Goal: Information Seeking & Learning: Learn about a topic

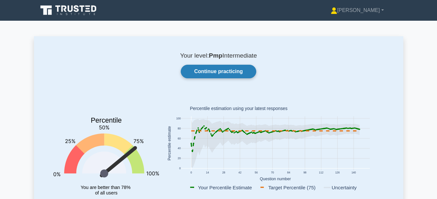
click at [206, 75] on link "Continue practicing" at bounding box center [218, 72] width 75 height 14
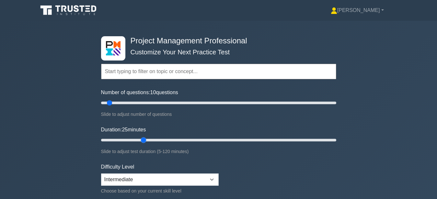
drag, startPoint x: 117, startPoint y: 138, endPoint x: 141, endPoint y: 140, distance: 24.7
type input "25"
click at [141, 140] on input "Duration: 25 minutes" at bounding box center [218, 140] width 235 height 8
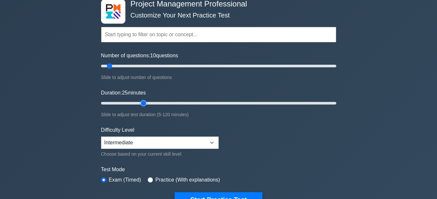
scroll to position [66, 0]
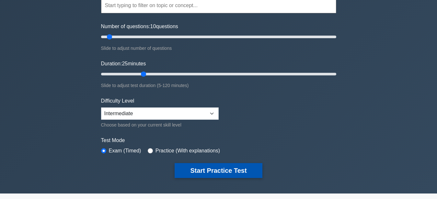
click at [191, 173] on button "Start Practice Test" at bounding box center [218, 170] width 87 height 15
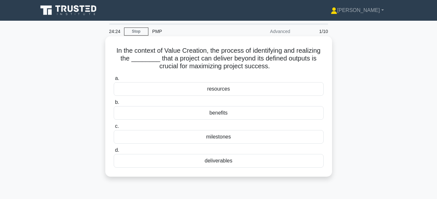
click at [222, 110] on div "benefits" at bounding box center [219, 113] width 210 height 14
click at [114, 105] on input "b. benefits" at bounding box center [114, 102] width 0 height 4
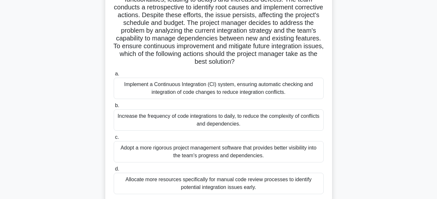
scroll to position [66, 0]
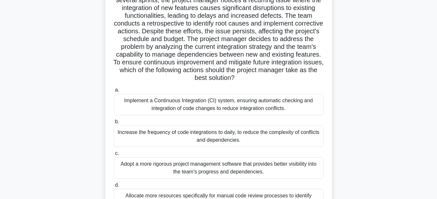
click at [223, 111] on div "Implement a Continuous Integration (CI) system, ensuring automatic checking and…" at bounding box center [219, 104] width 210 height 21
click at [114, 92] on input "a. Implement a Continuous Integration (CI) system, ensuring automatic checking …" at bounding box center [114, 90] width 0 height 4
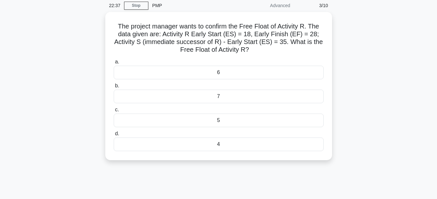
scroll to position [33, 0]
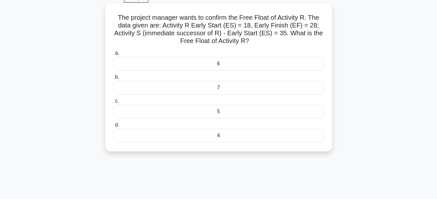
click at [230, 89] on div "7" at bounding box center [219, 88] width 210 height 14
click at [114, 79] on input "b. 7" at bounding box center [114, 77] width 0 height 4
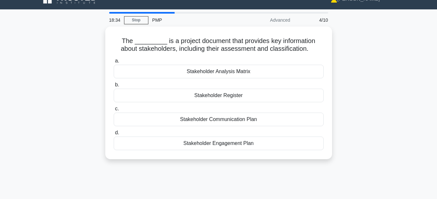
scroll to position [0, 0]
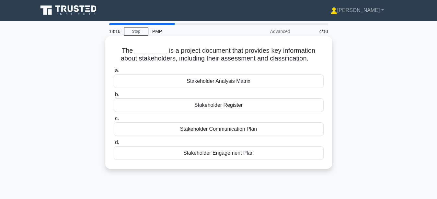
click at [223, 105] on div "Stakeholder Register" at bounding box center [219, 106] width 210 height 14
click at [114, 97] on input "b. Stakeholder Register" at bounding box center [114, 95] width 0 height 4
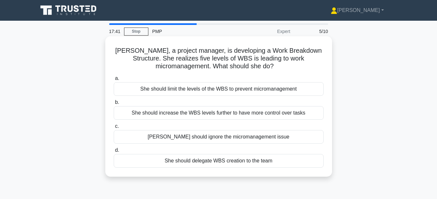
click at [282, 87] on div "She should limit the levels of the WBS to prevent micromanagement" at bounding box center [219, 89] width 210 height 14
click at [114, 81] on input "a. She should limit the levels of the WBS to prevent micromanagement" at bounding box center [114, 78] width 0 height 4
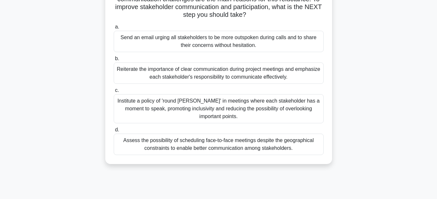
scroll to position [33, 0]
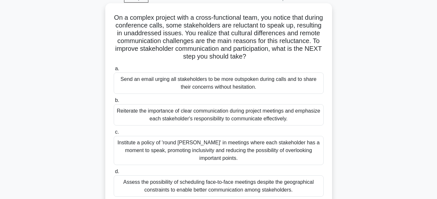
click at [208, 148] on div "Institute a policy of 'round robin' in meetings where each stakeholder has a mo…" at bounding box center [219, 150] width 210 height 29
click at [114, 134] on input "c. Institute a policy of 'round robin' in meetings where each stakeholder has a…" at bounding box center [114, 132] width 0 height 4
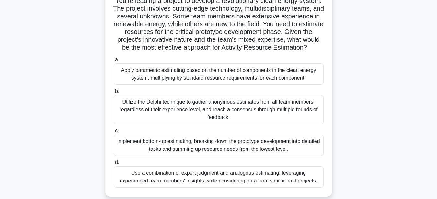
scroll to position [66, 0]
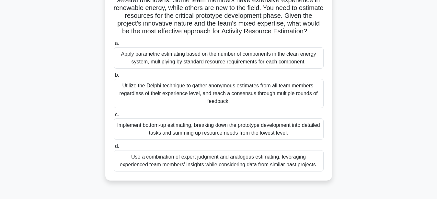
click at [201, 164] on div "Use a combination of expert judgment and analogous estimating, leveraging exper…" at bounding box center [219, 160] width 210 height 21
click at [114, 149] on input "d. Use a combination of expert judgment and analogous estimating, leveraging ex…" at bounding box center [114, 147] width 0 height 4
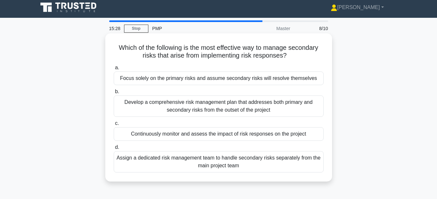
scroll to position [0, 0]
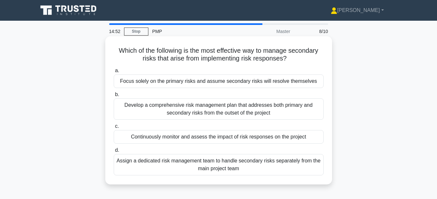
click at [294, 109] on div "Develop a comprehensive risk management plan that addresses both primary and se…" at bounding box center [219, 109] width 210 height 21
click at [114, 97] on input "b. Develop a comprehensive risk management plan that addresses both primary and…" at bounding box center [114, 95] width 0 height 4
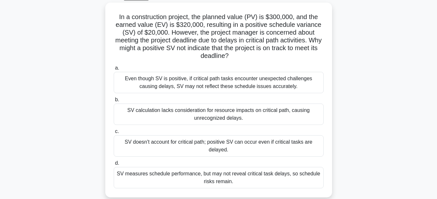
scroll to position [33, 0]
click at [225, 145] on div "SV doesn't account for critical path; positive SV can occur even if critical ta…" at bounding box center [219, 146] width 210 height 21
click at [114, 134] on input "c. SV doesn't account for critical path; positive SV can occur even if critical…" at bounding box center [114, 132] width 0 height 4
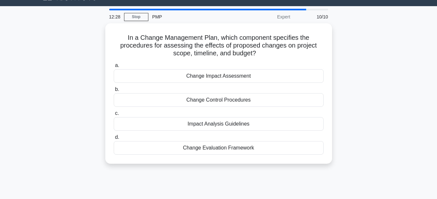
scroll to position [0, 0]
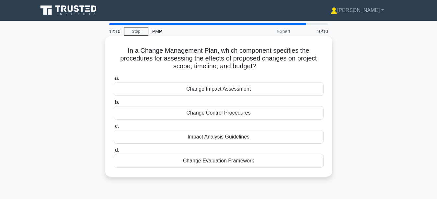
click at [280, 90] on div "Change Impact Assessment" at bounding box center [219, 89] width 210 height 14
click at [114, 81] on input "a. Change Impact Assessment" at bounding box center [114, 78] width 0 height 4
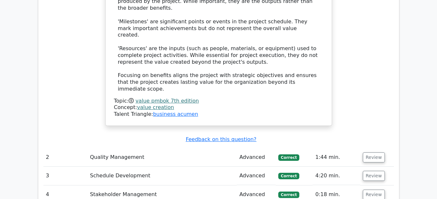
scroll to position [859, 0]
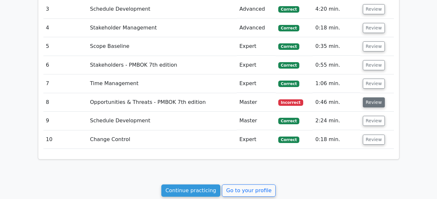
click at [375, 98] on button "Review" at bounding box center [374, 103] width 22 height 10
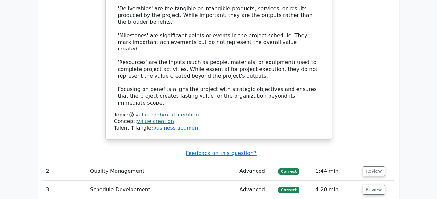
scroll to position [694, 0]
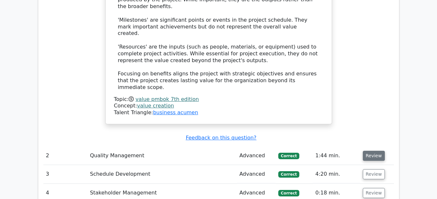
click at [373, 151] on button "Review" at bounding box center [374, 156] width 22 height 10
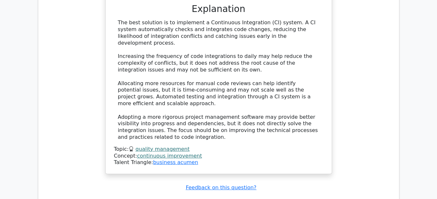
scroll to position [1124, 0]
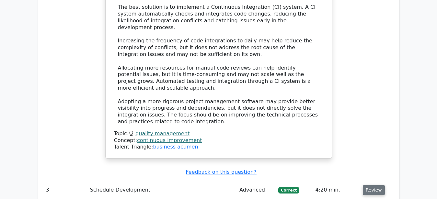
click at [369, 185] on button "Review" at bounding box center [374, 190] width 22 height 10
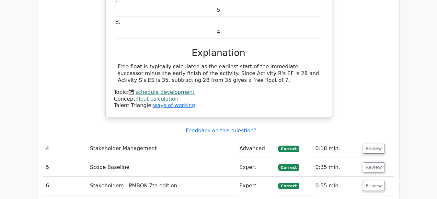
scroll to position [1421, 0]
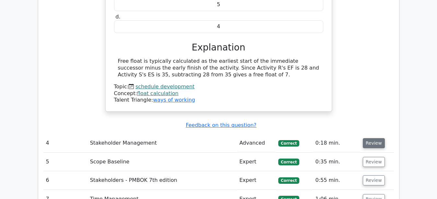
click at [374, 138] on button "Review" at bounding box center [374, 143] width 22 height 10
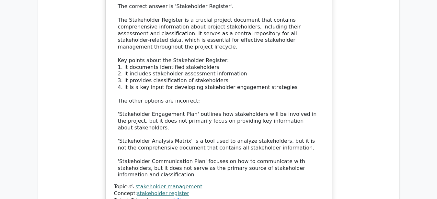
scroll to position [1785, 0]
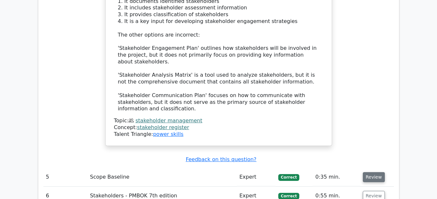
click at [367, 172] on button "Review" at bounding box center [374, 177] width 22 height 10
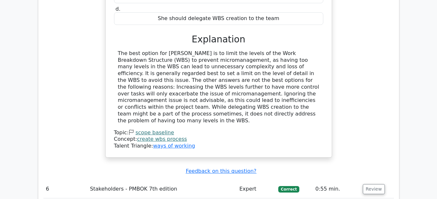
scroll to position [2082, 0]
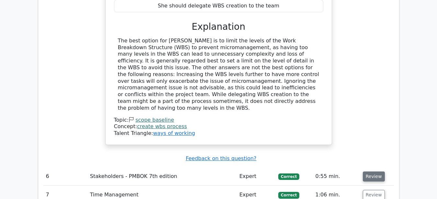
click at [373, 172] on button "Review" at bounding box center [374, 177] width 22 height 10
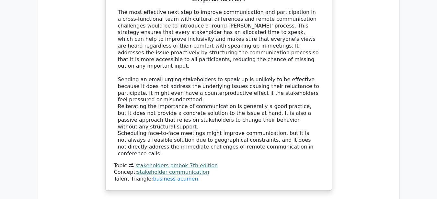
scroll to position [2545, 0]
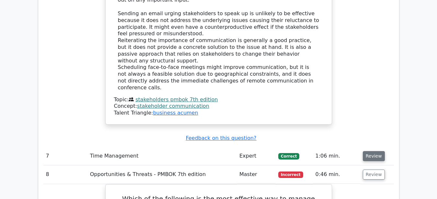
click at [376, 151] on button "Review" at bounding box center [374, 156] width 22 height 10
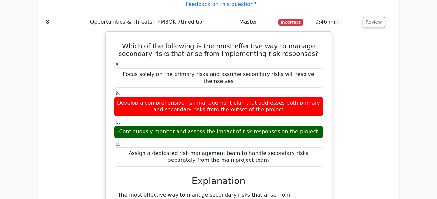
scroll to position [3338, 0]
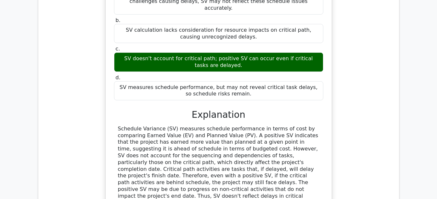
scroll to position [3669, 0]
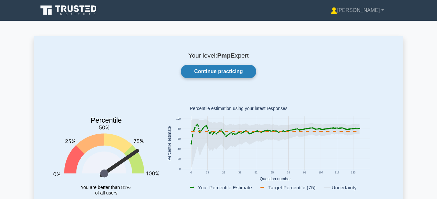
click at [241, 69] on link "Continue practicing" at bounding box center [218, 72] width 75 height 14
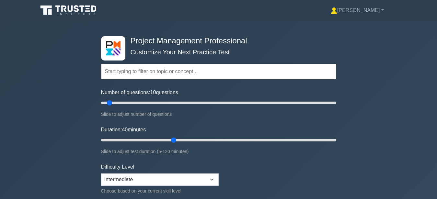
drag, startPoint x: 123, startPoint y: 140, endPoint x: 175, endPoint y: 144, distance: 52.0
type input "40"
click at [175, 144] on input "Duration: 40 minutes" at bounding box center [218, 140] width 235 height 8
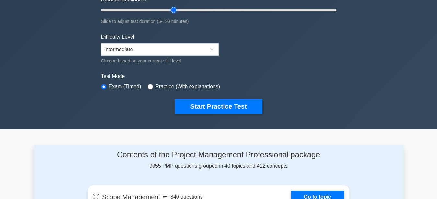
scroll to position [132, 0]
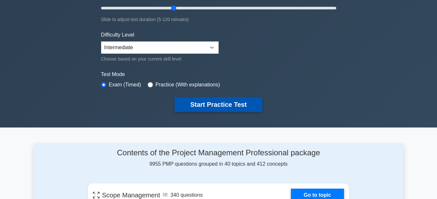
click at [228, 99] on button "Start Practice Test" at bounding box center [218, 104] width 87 height 15
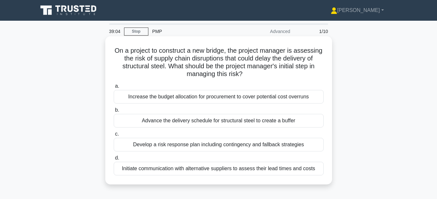
click at [279, 145] on div "Develop a risk response plan including contingency and fallback strategies" at bounding box center [219, 145] width 210 height 14
click at [114, 136] on input "c. Develop a risk response plan including contingency and fallback strategies" at bounding box center [114, 134] width 0 height 4
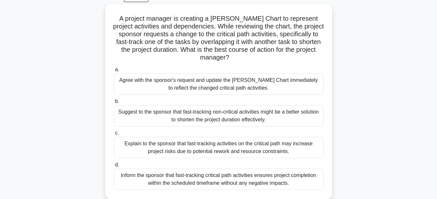
scroll to position [33, 0]
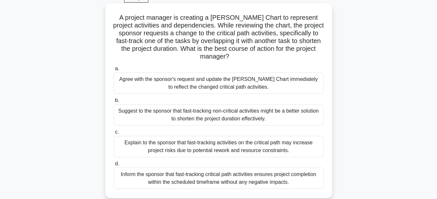
click at [302, 142] on div "Explain to the sponsor that fast-tracking activities on the critical path may i…" at bounding box center [219, 146] width 210 height 21
click at [114, 134] on input "c. Explain to the sponsor that fast-tracking activities on the critical path ma…" at bounding box center [114, 132] width 0 height 4
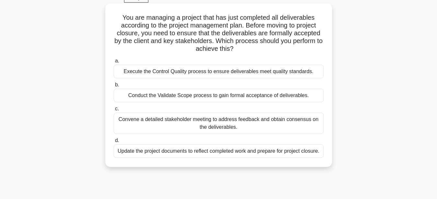
click at [256, 98] on div "Conduct the Validate Scope process to gain formal acceptance of deliverables." at bounding box center [219, 96] width 210 height 14
click at [114, 87] on input "b. Conduct the Validate Scope process to gain formal acceptance of deliverables." at bounding box center [114, 85] width 0 height 4
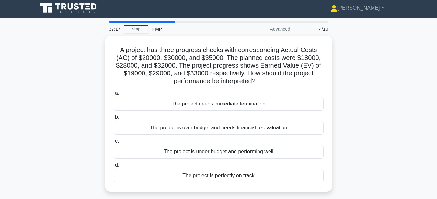
scroll to position [0, 0]
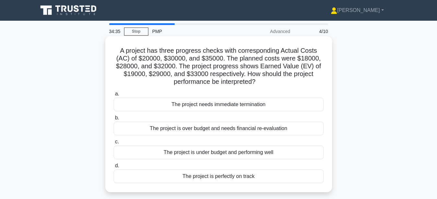
click at [212, 128] on div "The project is over budget and needs financial re-evaluation" at bounding box center [219, 129] width 210 height 14
click at [114, 120] on input "b. The project is over budget and needs financial re-evaluation" at bounding box center [114, 118] width 0 height 4
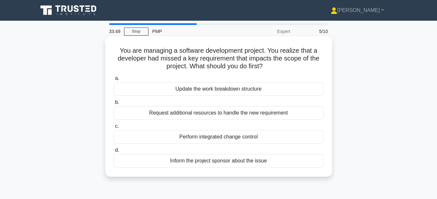
click at [210, 142] on div "Perform integrated change control" at bounding box center [219, 137] width 210 height 14
click at [114, 129] on input "c. Perform integrated change control" at bounding box center [114, 126] width 0 height 4
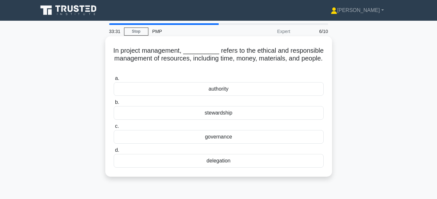
click at [209, 115] on div "stewardship" at bounding box center [219, 113] width 210 height 14
click at [114, 105] on input "b. stewardship" at bounding box center [114, 102] width 0 height 4
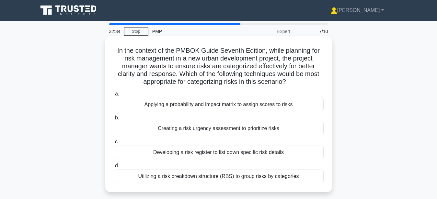
click at [276, 103] on div "Applying a probability and impact matrix to assign scores to risks" at bounding box center [219, 105] width 210 height 14
click at [114, 96] on input "a. Applying a probability and impact matrix to assign scores to risks" at bounding box center [114, 94] width 0 height 4
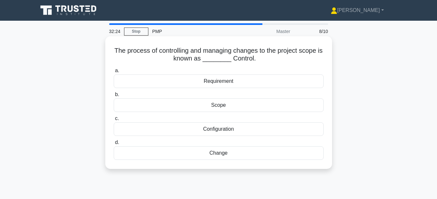
click at [226, 155] on div "Change" at bounding box center [219, 153] width 210 height 14
click at [114, 145] on input "d. Change" at bounding box center [114, 143] width 0 height 4
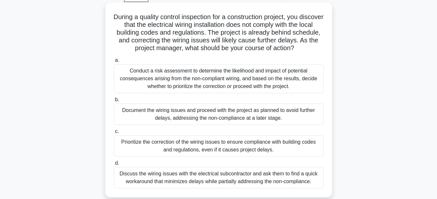
scroll to position [33, 0]
click at [292, 79] on div "Conduct a risk assessment to determine the likelihood and impact of potential c…" at bounding box center [219, 79] width 210 height 29
click at [114, 63] on input "a. Conduct a risk assessment to determine the likelihood and impact of potentia…" at bounding box center [114, 61] width 0 height 4
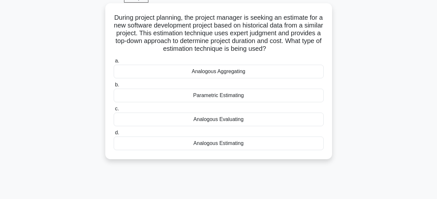
click at [223, 145] on div "Analogous Estimating" at bounding box center [219, 144] width 210 height 14
click at [114, 135] on input "d. Analogous Estimating" at bounding box center [114, 133] width 0 height 4
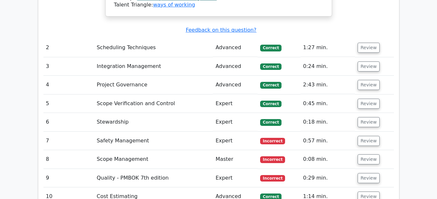
scroll to position [760, 0]
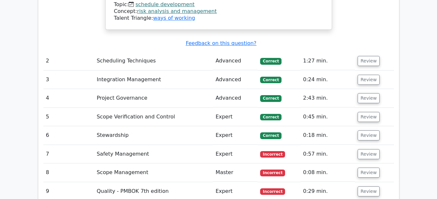
click at [355, 145] on td "Review" at bounding box center [374, 154] width 39 height 18
click at [360, 149] on button "Review" at bounding box center [369, 154] width 22 height 10
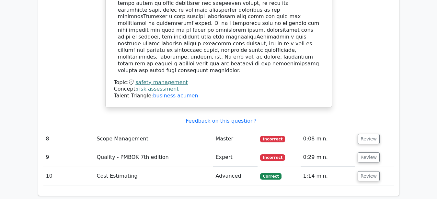
scroll to position [1157, 0]
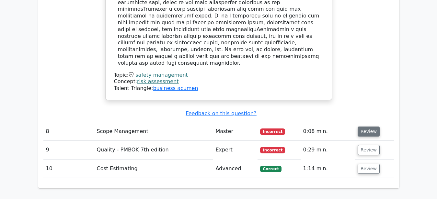
click at [371, 127] on button "Review" at bounding box center [369, 132] width 22 height 10
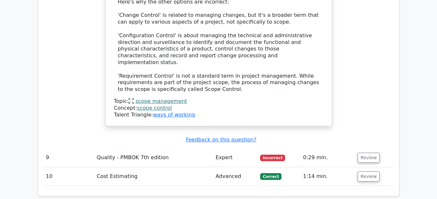
scroll to position [1487, 0]
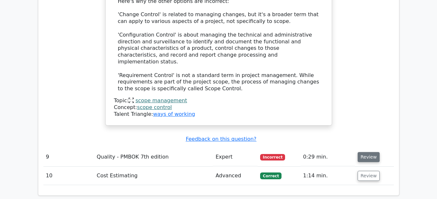
click at [369, 152] on button "Review" at bounding box center [369, 157] width 22 height 10
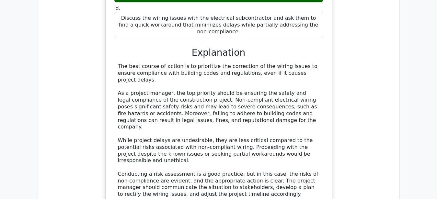
scroll to position [1884, 0]
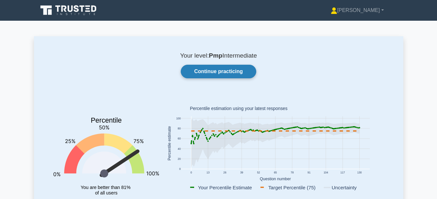
click at [224, 70] on link "Continue practicing" at bounding box center [218, 72] width 75 height 14
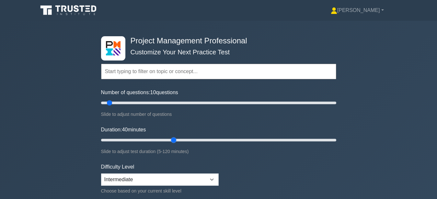
drag, startPoint x: 115, startPoint y: 138, endPoint x: 170, endPoint y: 141, distance: 55.5
type input "40"
click at [170, 141] on input "Duration: 40 minutes" at bounding box center [218, 140] width 235 height 8
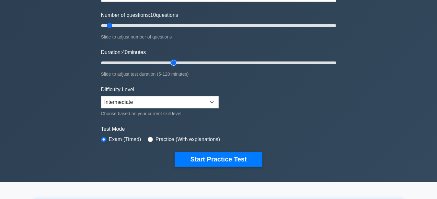
scroll to position [99, 0]
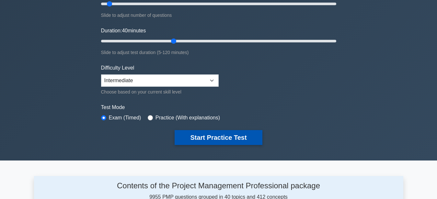
click at [198, 133] on button "Start Practice Test" at bounding box center [218, 137] width 87 height 15
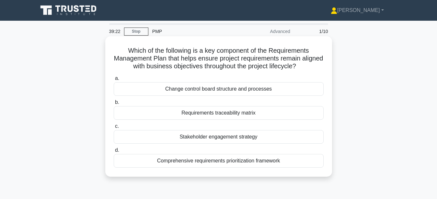
click at [223, 114] on div "Requirements traceability matrix" at bounding box center [219, 113] width 210 height 14
click at [114, 105] on input "b. Requirements traceability matrix" at bounding box center [114, 102] width 0 height 4
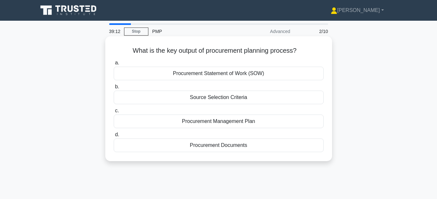
click at [206, 124] on div "Procurement Management Plan" at bounding box center [219, 122] width 210 height 14
click at [114, 113] on input "c. Procurement Management Plan" at bounding box center [114, 111] width 0 height 4
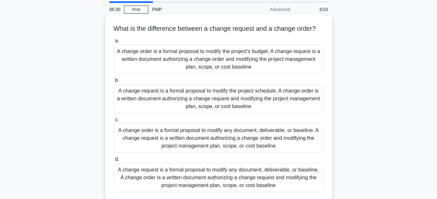
scroll to position [33, 0]
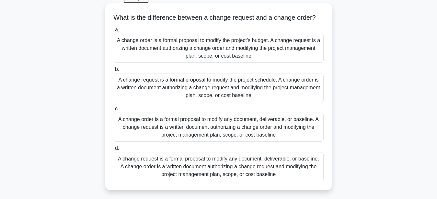
click at [284, 171] on div "A change request is a formal proposal to modify any document, deliverable, or b…" at bounding box center [219, 166] width 210 height 29
click at [114, 151] on input "d. A change request is a formal proposal to modify any document, deliverable, o…" at bounding box center [114, 148] width 0 height 4
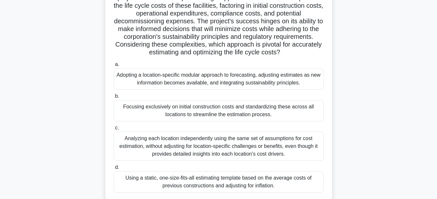
scroll to position [151, 0]
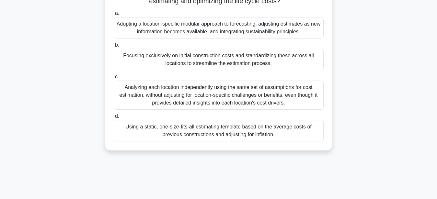
click at [295, 29] on div "Adopting a location-specific modular approach to forecasting, adjusting estimat…" at bounding box center [219, 27] width 210 height 21
click at [114, 16] on input "a. Adopting a location-specific modular approach to forecasting, adjusting esti…" at bounding box center [114, 13] width 0 height 4
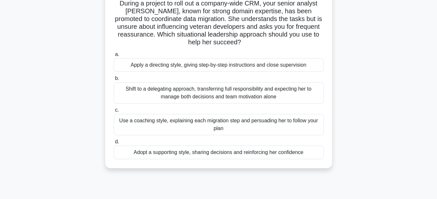
scroll to position [33, 0]
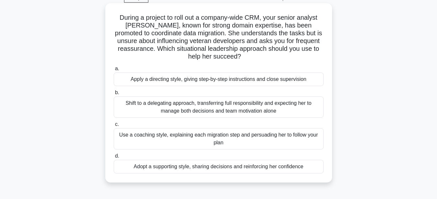
click at [222, 171] on div "Adopt a supporting style, sharing decisions and reinforcing her confidence" at bounding box center [219, 167] width 210 height 14
click at [114, 158] on input "d. Adopt a supporting style, sharing decisions and reinforcing her confidence" at bounding box center [114, 156] width 0 height 4
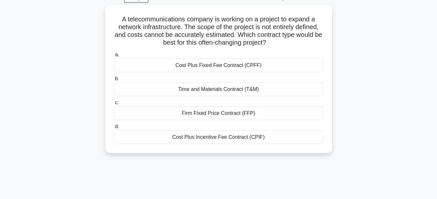
click at [222, 171] on div "35:21 Stop PMP Expert 5/10 A telecommunications company is working on a project…" at bounding box center [218, 152] width 369 height 324
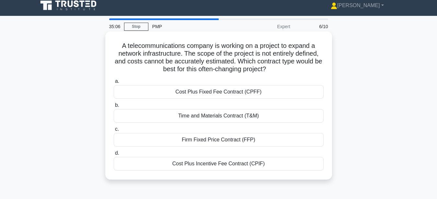
scroll to position [0, 0]
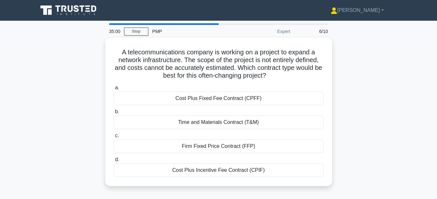
click at [386, 90] on div "A telecommunications company is working on a project to expand a network infras…" at bounding box center [218, 116] width 369 height 156
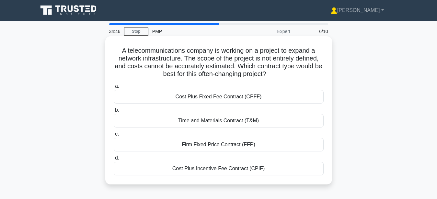
click at [222, 120] on div "Time and Materials Contract (T&M)" at bounding box center [219, 121] width 210 height 14
click at [114, 112] on input "b. Time and Materials Contract (T&M)" at bounding box center [114, 110] width 0 height 4
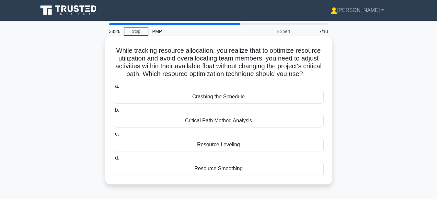
click at [238, 168] on div "Resource Smoothing" at bounding box center [219, 169] width 210 height 14
click at [114, 160] on input "d. Resource Smoothing" at bounding box center [114, 158] width 0 height 4
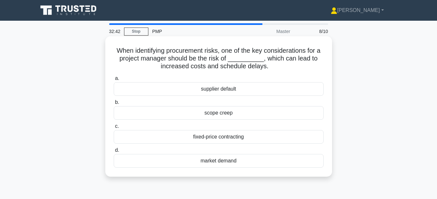
click at [244, 89] on div "supplier default" at bounding box center [219, 89] width 210 height 14
click at [114, 81] on input "a. supplier default" at bounding box center [114, 78] width 0 height 4
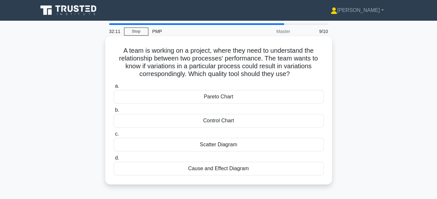
click at [229, 170] on div "Cause and Effect Diagram" at bounding box center [219, 169] width 210 height 14
click at [114, 160] on input "d. Cause and Effect Diagram" at bounding box center [114, 158] width 0 height 4
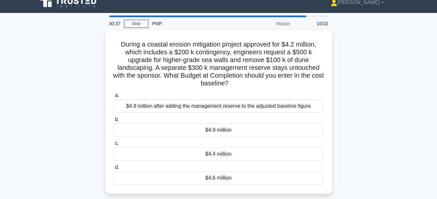
scroll to position [33, 0]
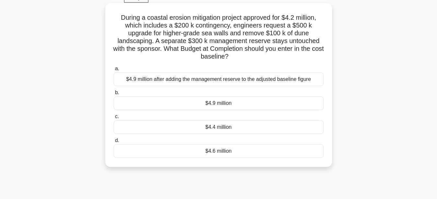
click at [227, 147] on div "$4.6 million" at bounding box center [219, 152] width 210 height 14
click at [114, 143] on input "d. $4.6 million" at bounding box center [114, 141] width 0 height 4
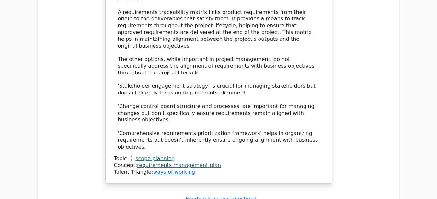
scroll to position [694, 0]
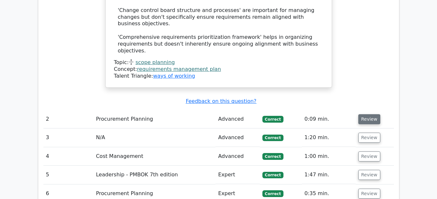
click at [369, 114] on button "Review" at bounding box center [369, 119] width 22 height 10
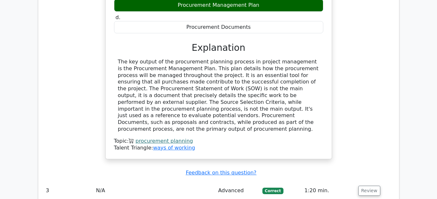
scroll to position [925, 0]
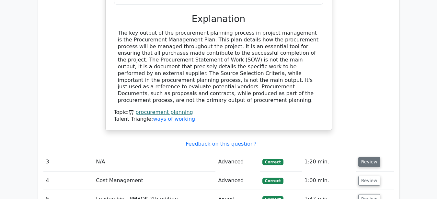
click at [370, 157] on button "Review" at bounding box center [369, 162] width 22 height 10
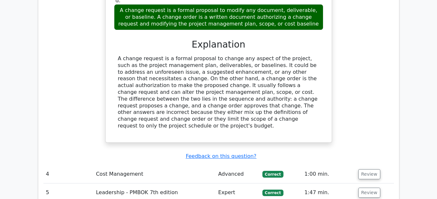
scroll to position [1256, 0]
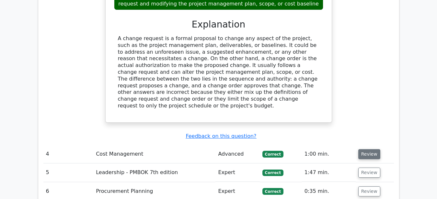
click at [366, 149] on button "Review" at bounding box center [369, 154] width 22 height 10
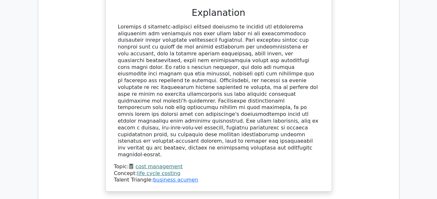
scroll to position [1752, 0]
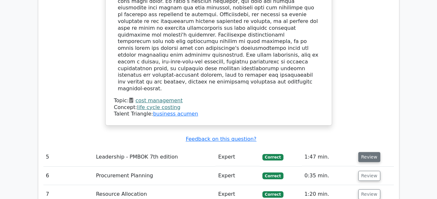
click at [367, 152] on button "Review" at bounding box center [369, 157] width 22 height 10
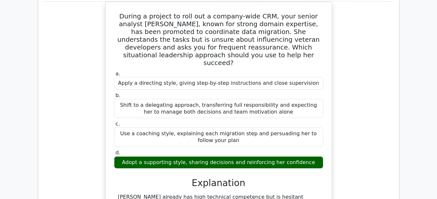
scroll to position [2049, 0]
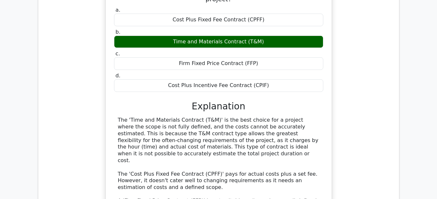
scroll to position [2479, 0]
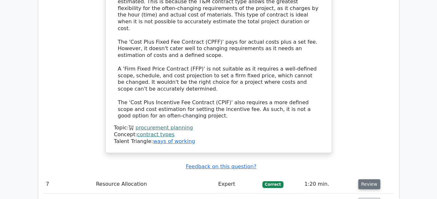
click at [370, 180] on button "Review" at bounding box center [369, 185] width 22 height 10
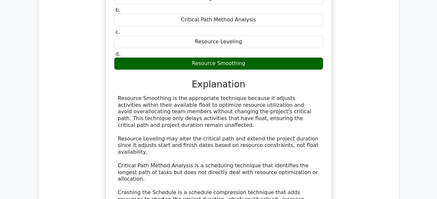
scroll to position [2743, 0]
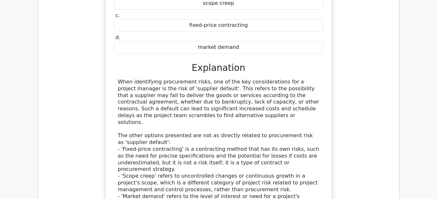
scroll to position [3107, 0]
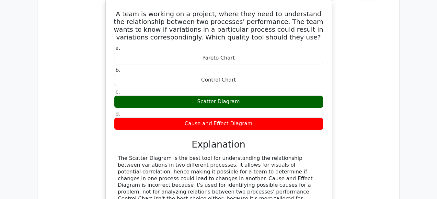
scroll to position [3404, 0]
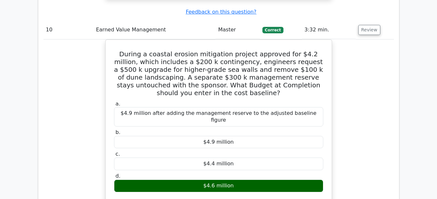
scroll to position [3702, 0]
